Goal: Task Accomplishment & Management: Manage account settings

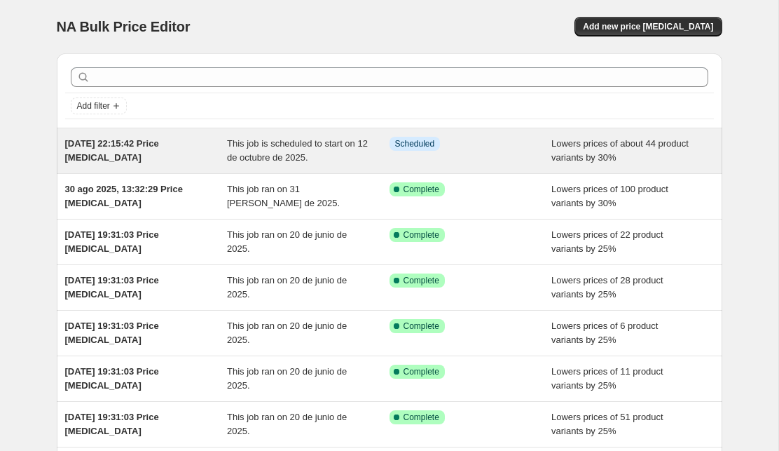
click at [352, 158] on div "This job is scheduled to start on 12 de octubre de 2025." at bounding box center [308, 151] width 163 height 28
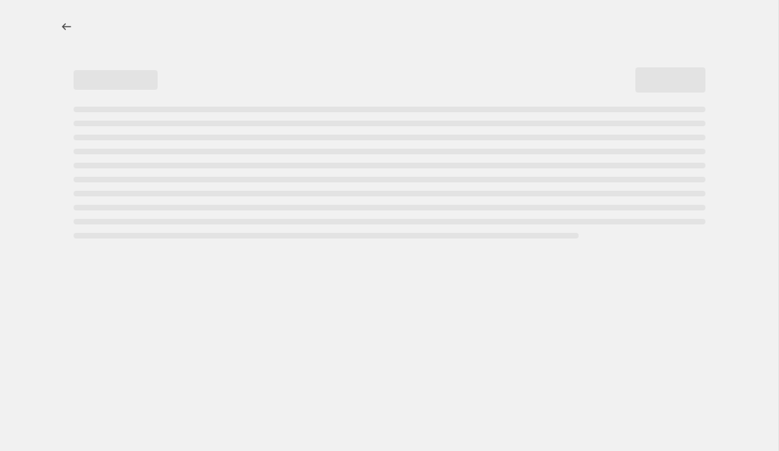
select select "percentage"
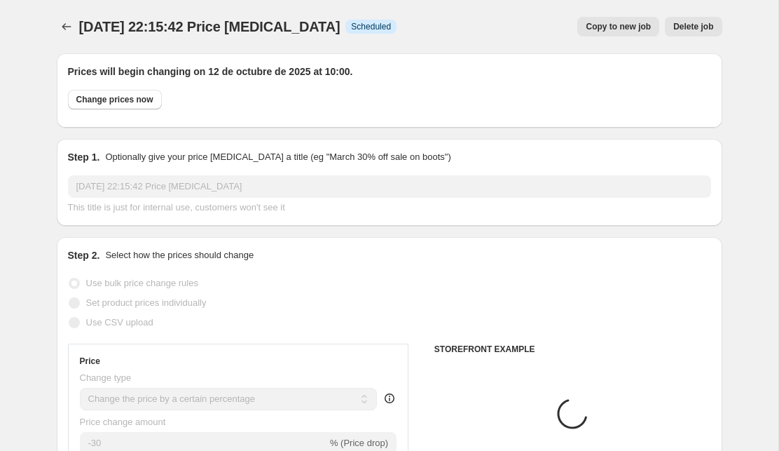
select select "collection"
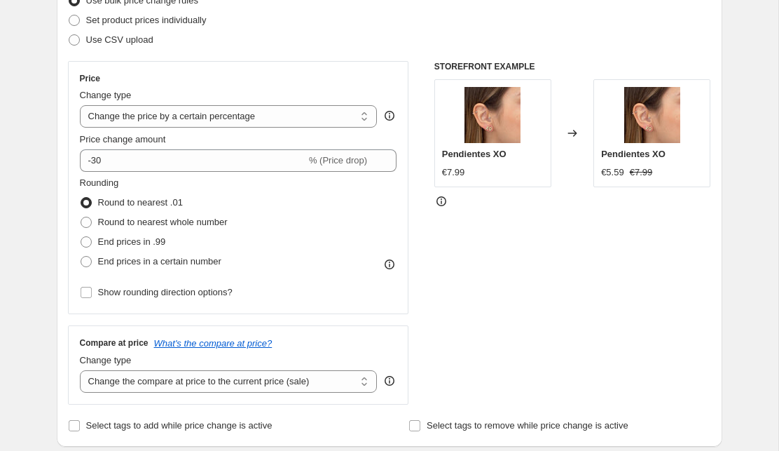
scroll to position [210, 0]
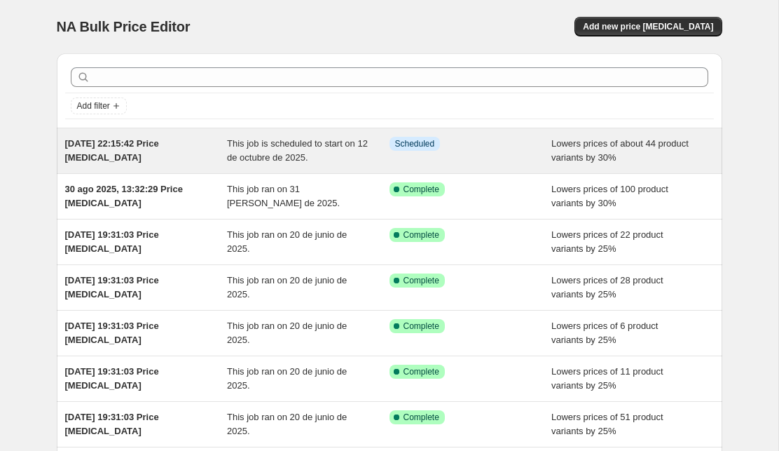
click at [472, 152] on div "Info Scheduled" at bounding box center [471, 151] width 163 height 28
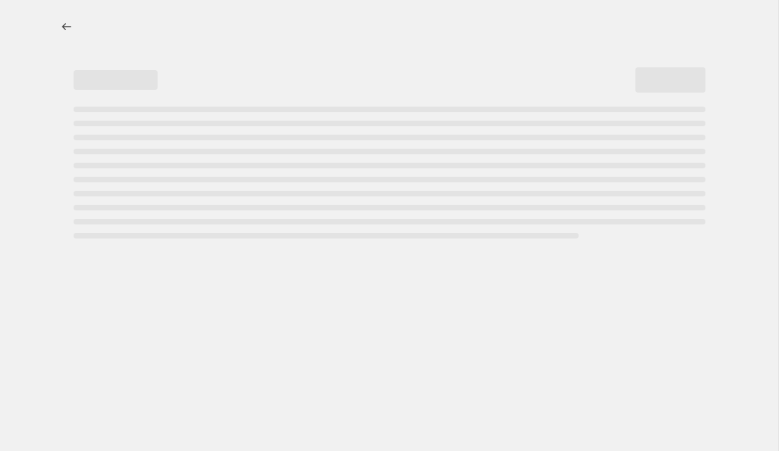
select select "percentage"
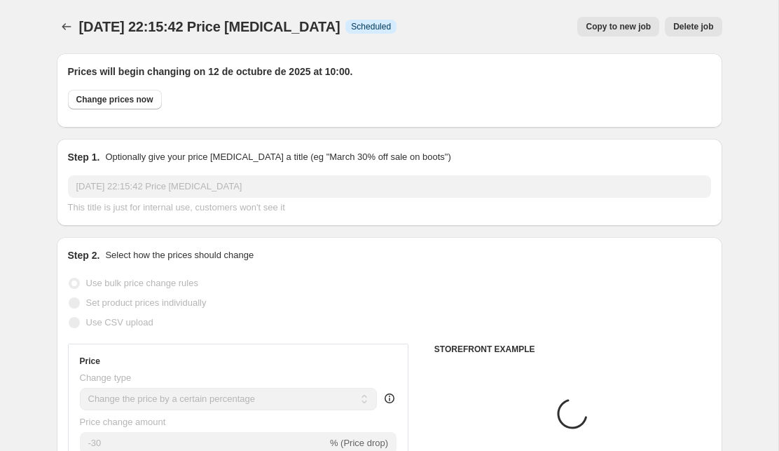
select select "collection"
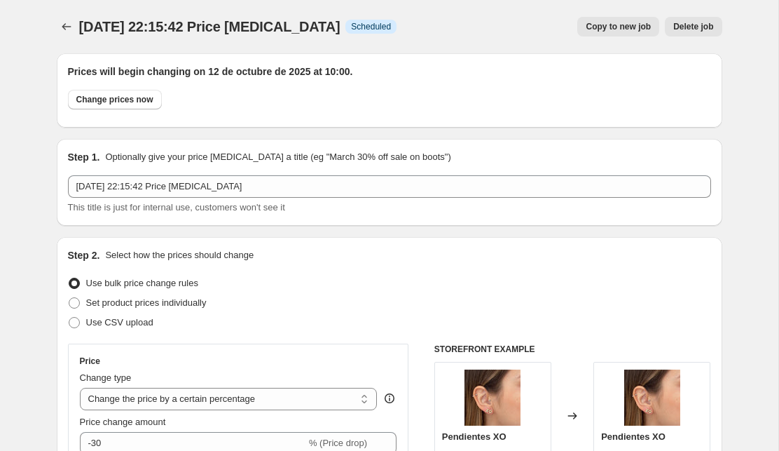
click at [698, 27] on span "Delete job" at bounding box center [693, 26] width 40 height 11
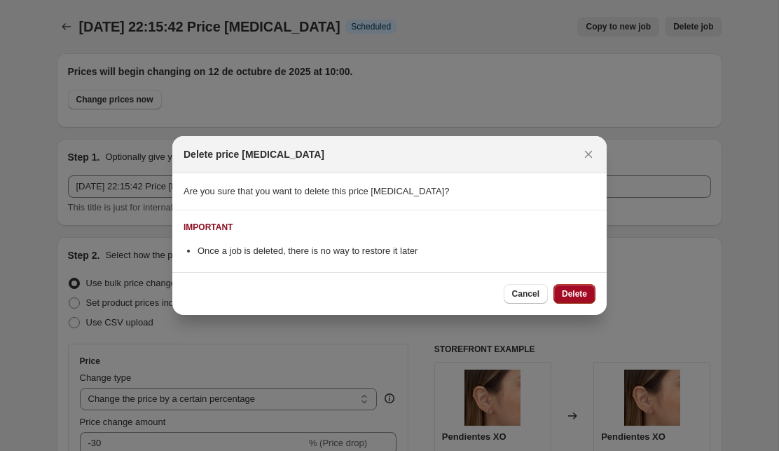
click at [572, 294] on span "Delete" at bounding box center [574, 293] width 25 height 11
